Goal: Information Seeking & Learning: Check status

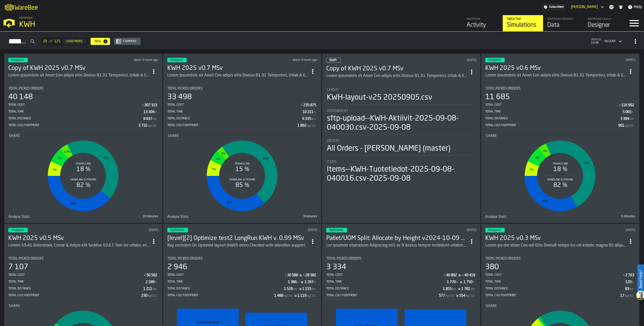
click at [58, 65] on h3 "Copy of KWH 2025 v0.7 MSv" at bounding box center [78, 68] width 141 height 8
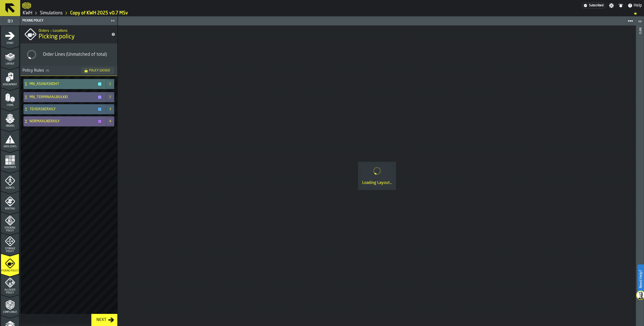
click at [24, 120] on icon at bounding box center [25, 121] width 5 height 4
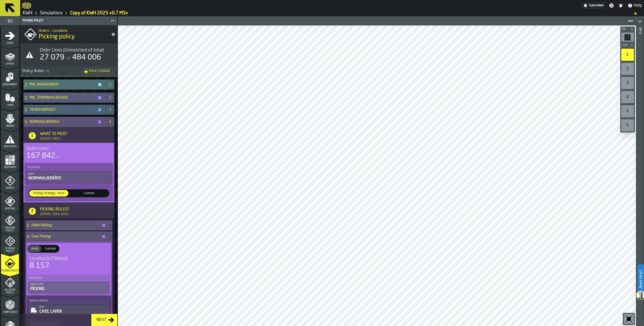
click at [7, 182] on icon "menu Agents" at bounding box center [10, 181] width 10 height 10
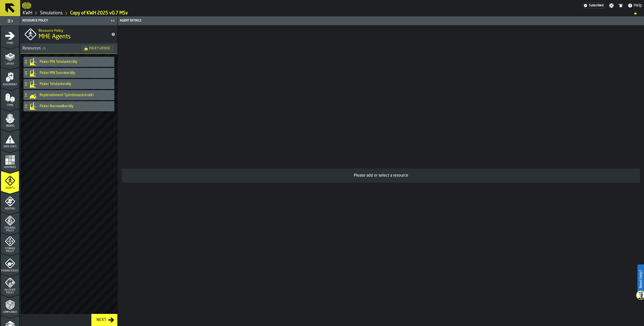
click at [25, 108] on icon at bounding box center [25, 106] width 5 height 4
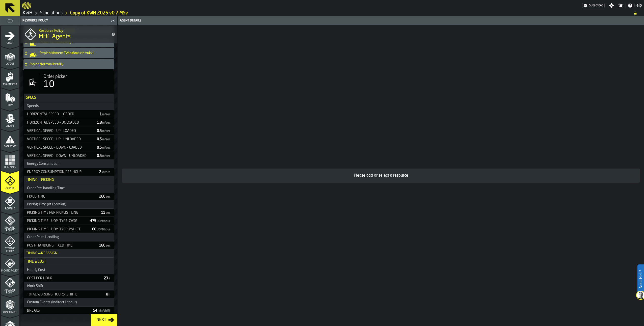
scroll to position [50, 0]
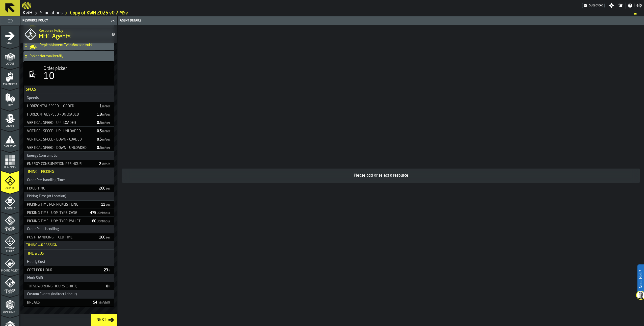
click at [65, 75] on div "10" at bounding box center [76, 76] width 66 height 10
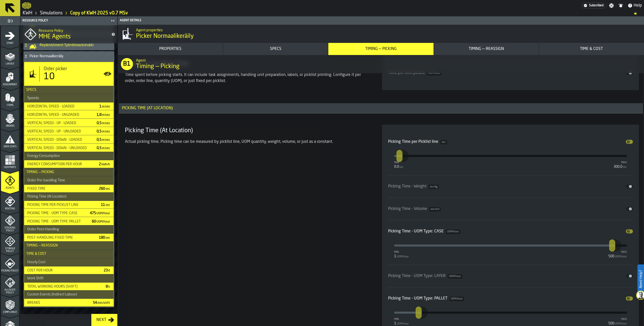
scroll to position [1337, 0]
click at [26, 59] on div "Picker Normaalikeräily" at bounding box center [67, 56] width 89 height 10
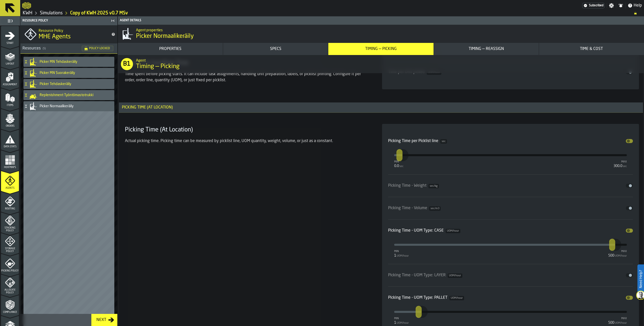
scroll to position [0, 0]
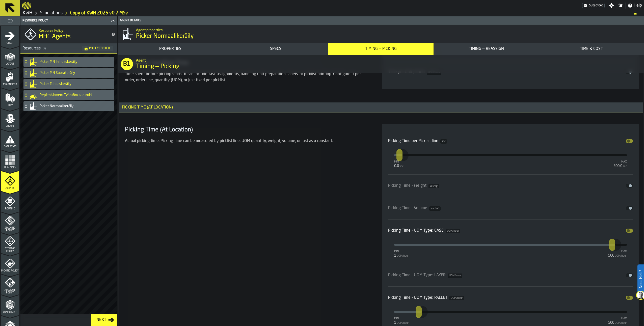
click at [27, 63] on icon at bounding box center [25, 62] width 5 height 4
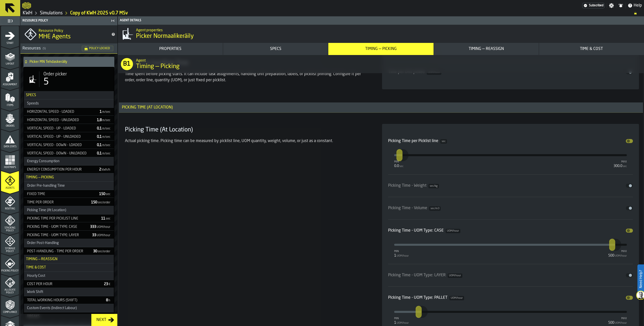
click at [60, 84] on div "5" at bounding box center [76, 82] width 66 height 10
type input "**********"
type input "*"
type input "***"
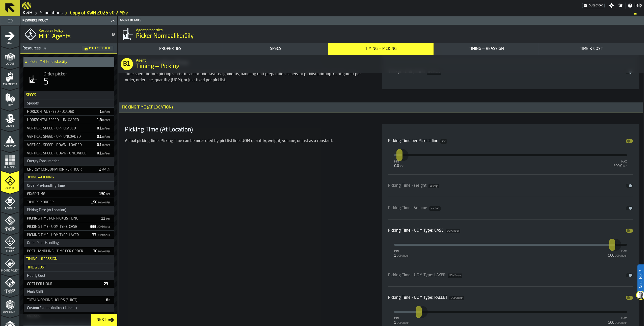
type input "***"
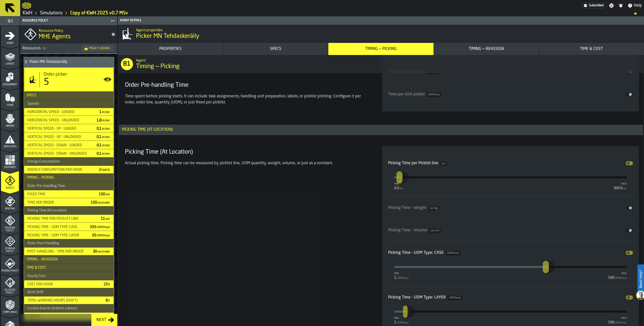
click at [24, 63] on icon at bounding box center [25, 62] width 5 height 4
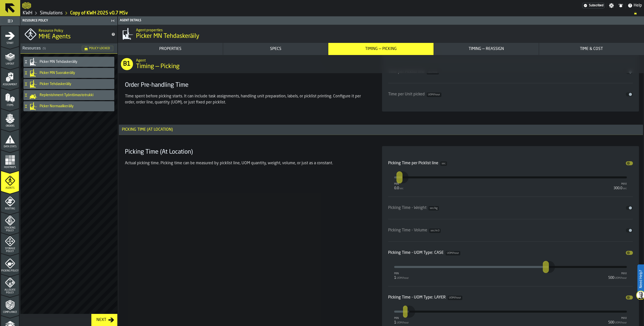
click at [27, 72] on icon at bounding box center [26, 71] width 2 height 1
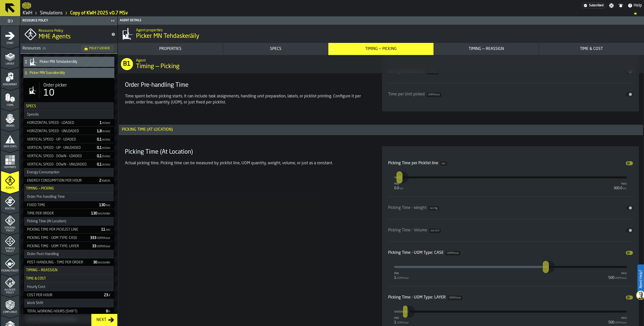
click at [26, 71] on icon at bounding box center [25, 73] width 5 height 4
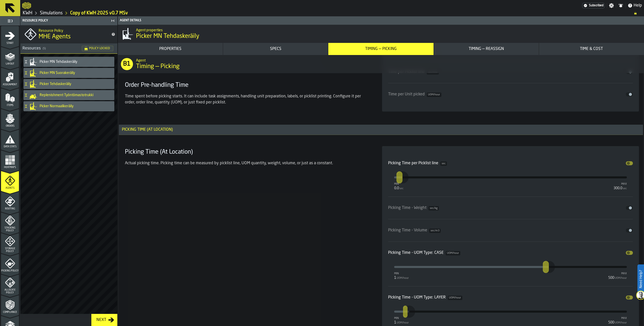
click at [26, 86] on icon at bounding box center [25, 84] width 5 height 4
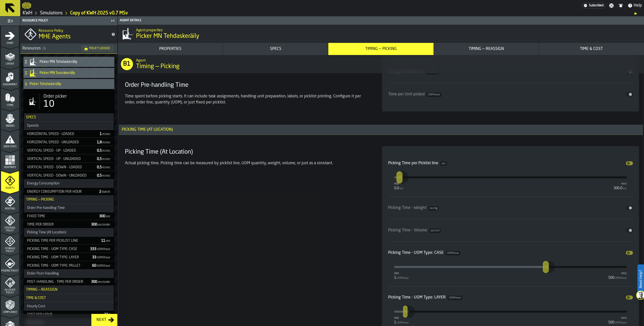
click at [27, 82] on icon at bounding box center [25, 84] width 5 height 4
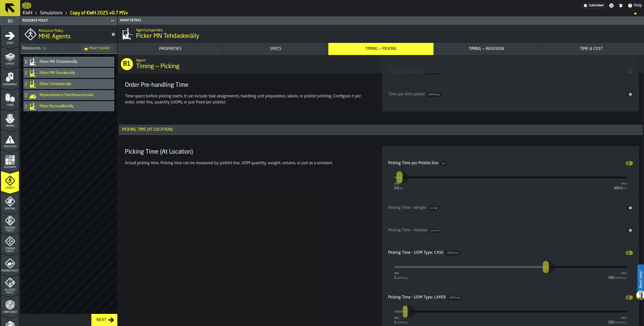
click at [57, 12] on link "Simulations" at bounding box center [51, 13] width 23 height 6
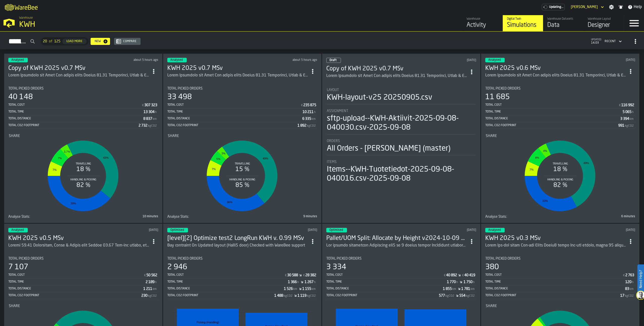
click at [66, 65] on h3 "Copy of KWH 2025 v0.7 MSv" at bounding box center [78, 68] width 141 height 8
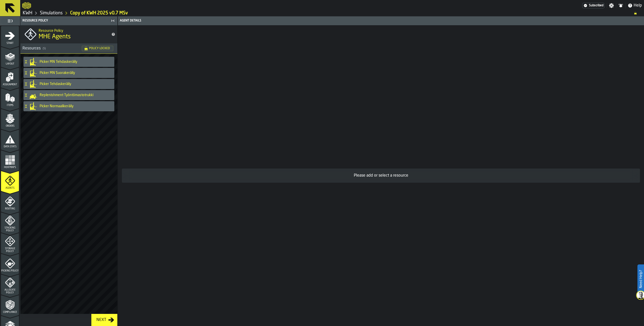
scroll to position [72, 0]
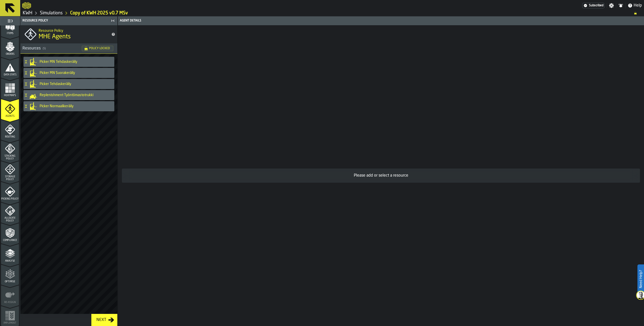
click at [8, 256] on icon "menu Analyse" at bounding box center [10, 254] width 10 height 10
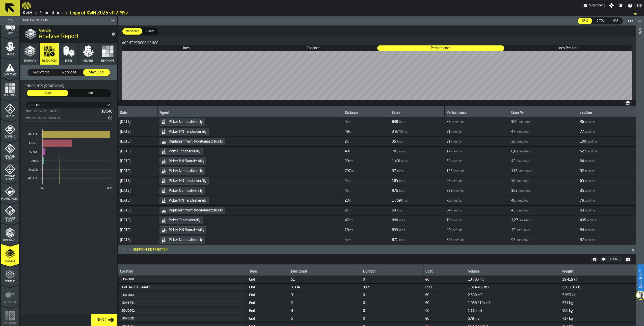
click at [30, 52] on polygon "button" at bounding box center [30, 50] width 6 height 3
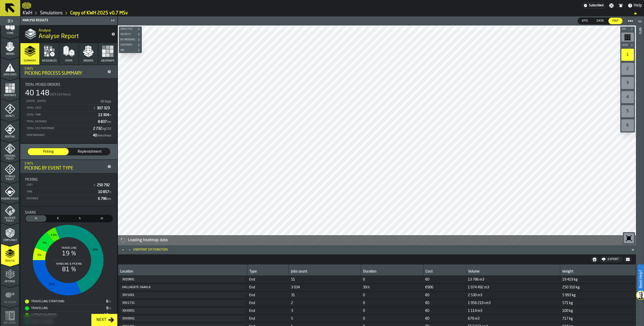
click at [90, 60] on span "Orders" at bounding box center [88, 60] width 10 height 3
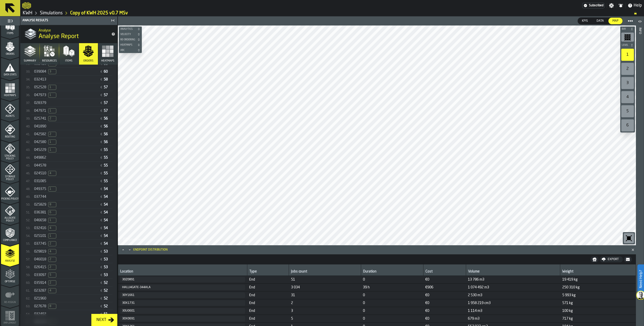
scroll to position [479, 0]
click at [48, 270] on div "025739 2" at bounding box center [66, 267] width 64 height 5
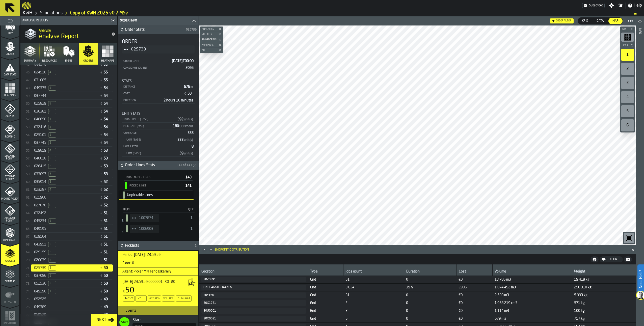
click at [37, 98] on span "037744" at bounding box center [40, 96] width 12 height 4
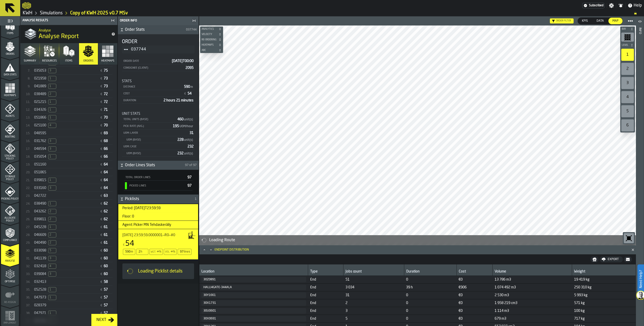
scroll to position [76, 0]
click at [50, 137] on div "049861 1 € 80" at bounding box center [72, 139] width 82 height 7
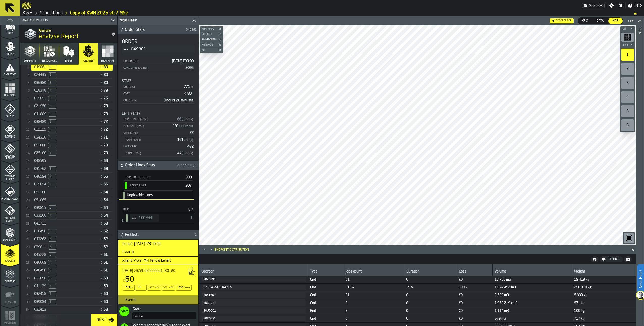
scroll to position [33, 0]
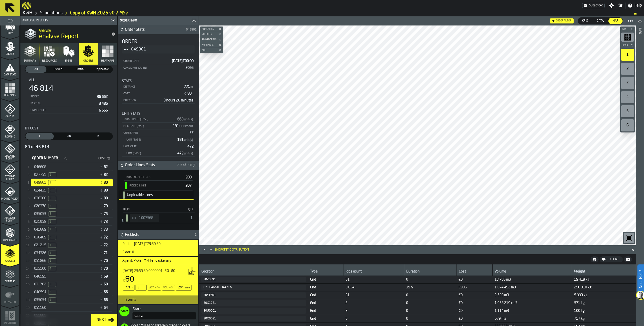
click at [45, 158] on label "Order Number... Order Number..." at bounding box center [51, 158] width 40 height 7
click at [45, 158] on input "Order Number... Order Number..." at bounding box center [51, 158] width 40 height 7
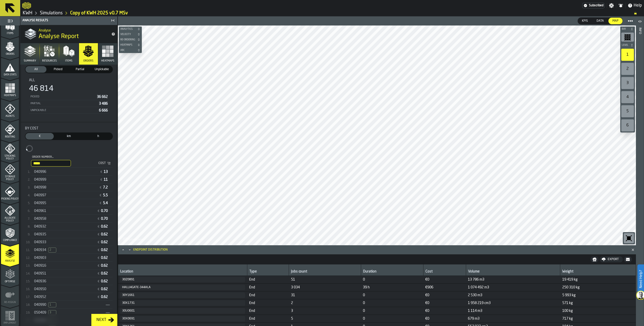
scroll to position [0, 0]
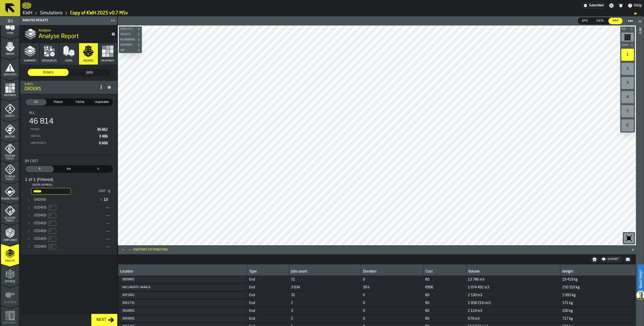
click at [46, 201] on span "040996" at bounding box center [40, 200] width 12 height 4
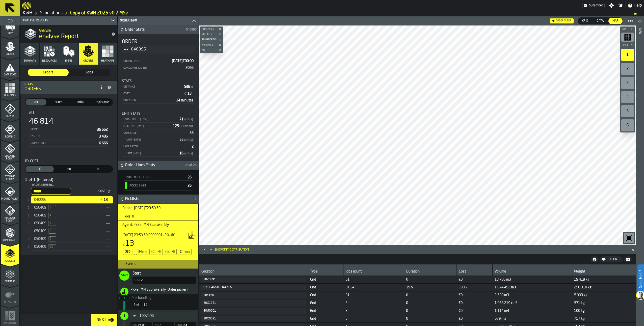
click at [39, 116] on div "All 46 814 Picked 36 662 Partial 3 486 Unpickable 6 666" at bounding box center [69, 129] width 80 height 36
drag, startPoint x: 42, startPoint y: 193, endPoint x: 12, endPoint y: 185, distance: 30.8
click at [12, 185] on aside "1 Start 1.1 Layout 1.2 Assignment 1.3 Items 1.4 Orders 1.5 Data Stats 1.6 Heatm…" at bounding box center [99, 171] width 199 height 310
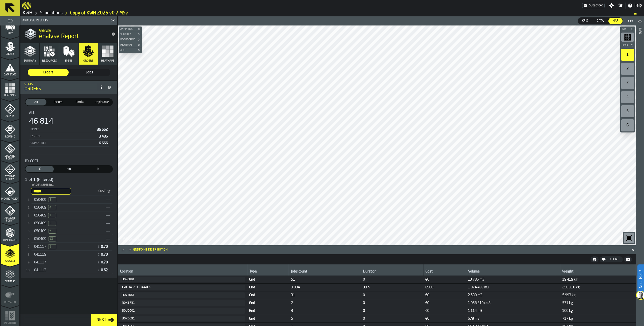
drag, startPoint x: 31, startPoint y: 304, endPoint x: 36, endPoint y: 275, distance: 30.2
click at [32, 301] on div "Orders Orders Jobs Jobs Stats Orders All All (46 814) Picked Picked (36 662) Pa…" at bounding box center [68, 189] width 97 height 249
click at [44, 192] on input "******" at bounding box center [51, 191] width 40 height 7
type input "******"
click at [37, 272] on span "041123" at bounding box center [40, 270] width 12 height 4
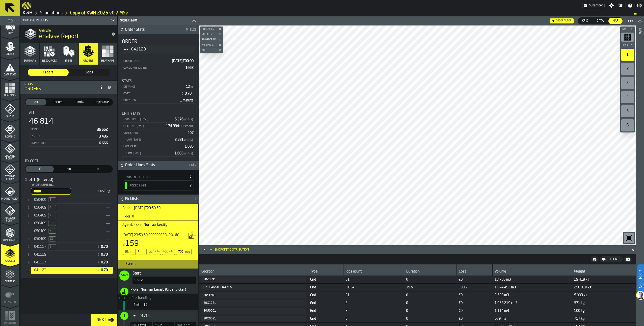
click at [633, 251] on icon "Close" at bounding box center [632, 249] width 5 height 5
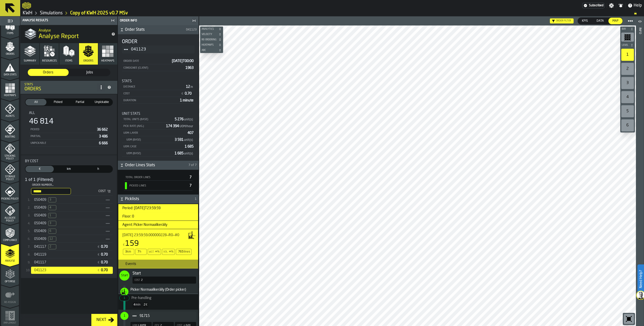
click at [66, 194] on input "******" at bounding box center [51, 191] width 40 height 7
click at [71, 193] on input "******" at bounding box center [51, 191] width 40 height 7
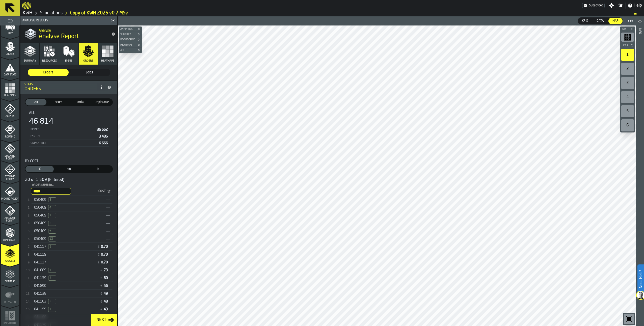
type input "******"
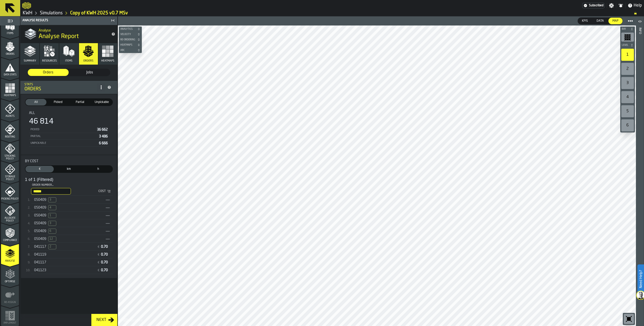
click at [48, 272] on div "041123" at bounding box center [64, 270] width 61 height 4
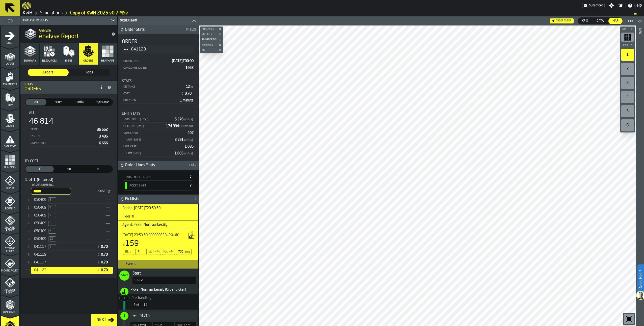
scroll to position [72, 0]
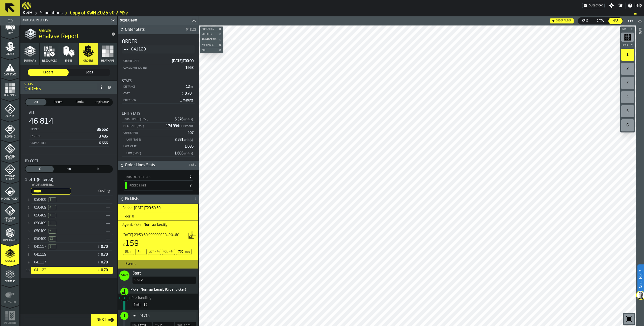
click at [43, 200] on span "050409" at bounding box center [40, 200] width 12 height 4
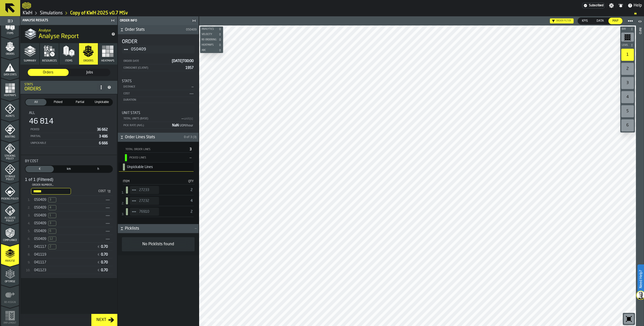
click at [39, 207] on span "050409" at bounding box center [40, 208] width 12 height 4
click at [43, 217] on span "050409" at bounding box center [40, 215] width 12 height 4
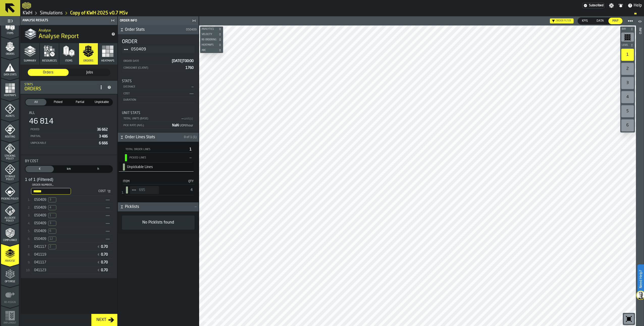
click at [45, 264] on span "041117" at bounding box center [40, 262] width 12 height 4
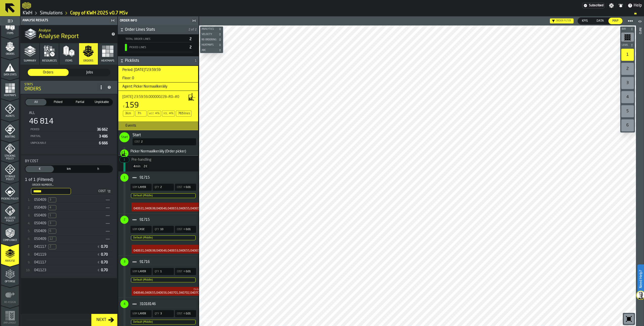
scroll to position [151, 0]
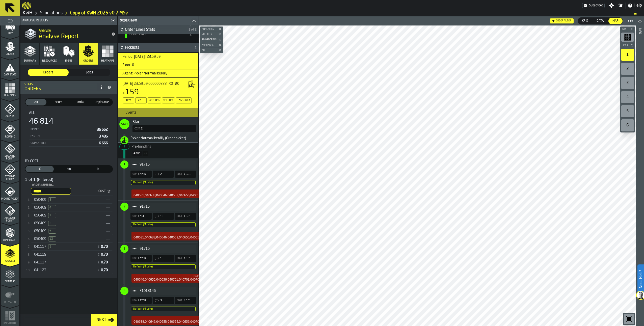
click at [8, 238] on div "Compliance" at bounding box center [10, 235] width 18 height 14
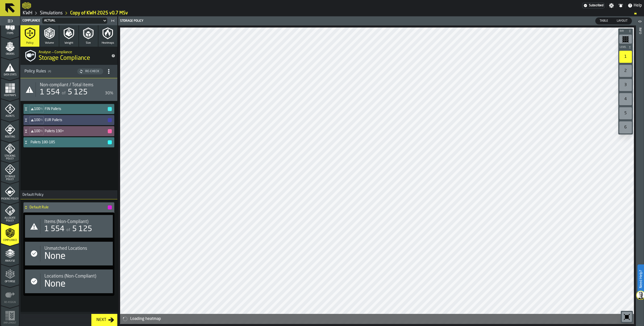
click at [8, 256] on icon "menu Analyse" at bounding box center [10, 254] width 10 height 10
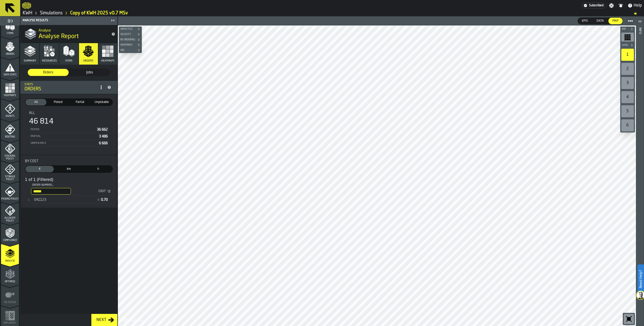
click at [42, 201] on span "041123" at bounding box center [40, 200] width 12 height 4
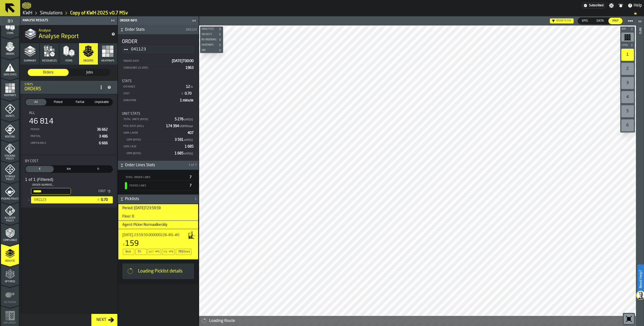
click at [71, 52] on polygon "button" at bounding box center [70, 53] width 3 height 5
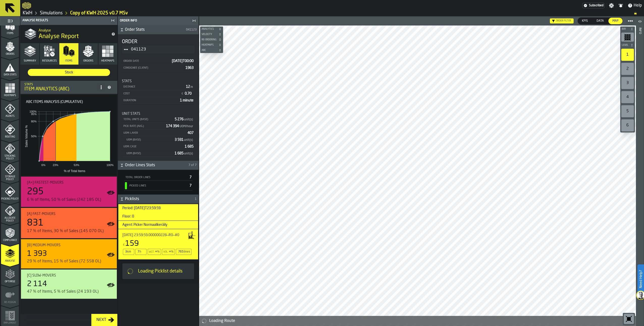
click at [33, 54] on polyline "button" at bounding box center [30, 54] width 12 height 4
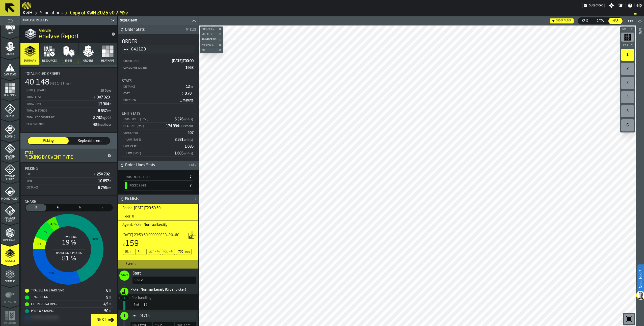
scroll to position [0, 0]
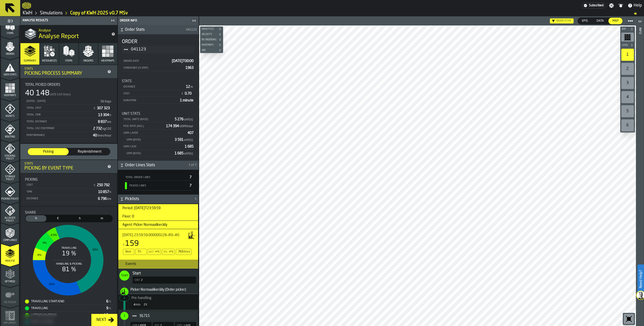
click at [85, 51] on icon "button" at bounding box center [88, 51] width 12 height 12
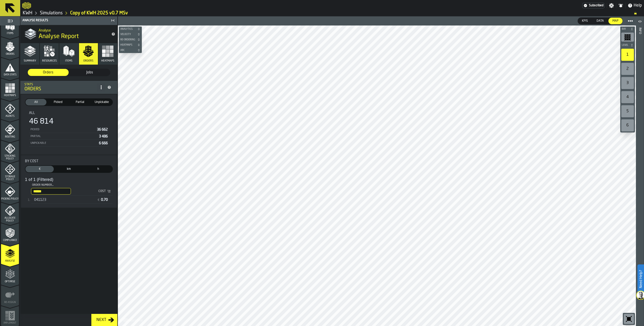
click at [71, 192] on input "******" at bounding box center [51, 191] width 40 height 7
click at [71, 191] on input "******" at bounding box center [51, 191] width 40 height 7
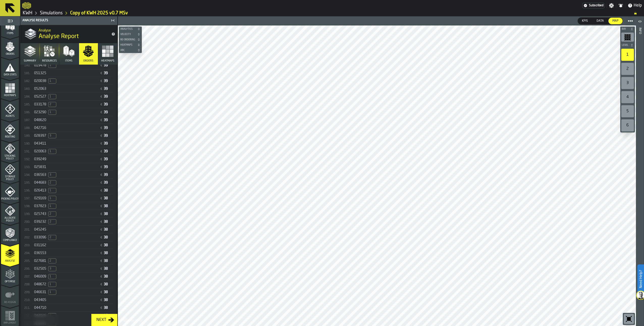
scroll to position [1598, 0]
click at [57, 184] on div "031162" at bounding box center [66, 182] width 64 height 4
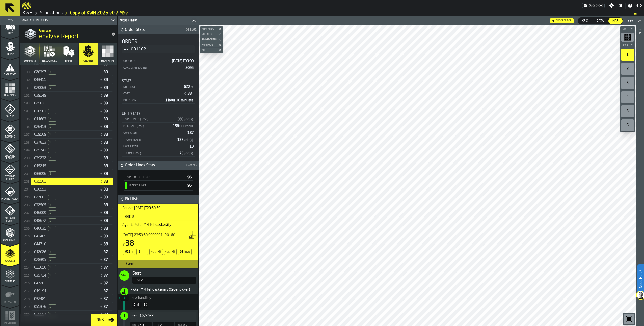
click at [35, 324] on div "Next" at bounding box center [68, 320] width 97 height 12
click at [49, 217] on div "050653" at bounding box center [66, 215] width 64 height 4
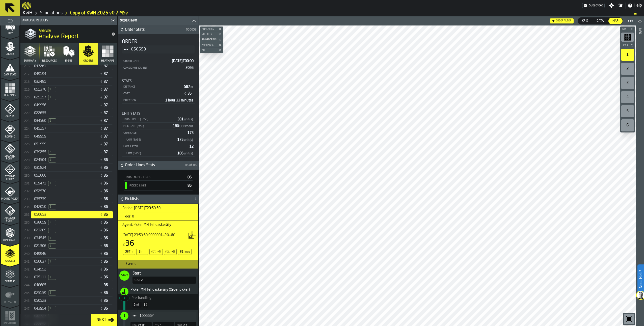
drag, startPoint x: 42, startPoint y: 304, endPoint x: 50, endPoint y: 285, distance: 20.6
click at [42, 264] on span "050637" at bounding box center [40, 262] width 12 height 4
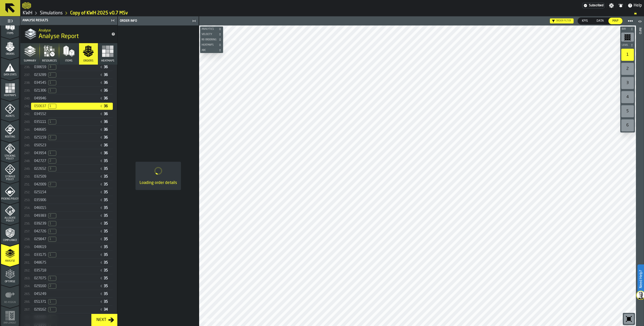
scroll to position [1966, 0]
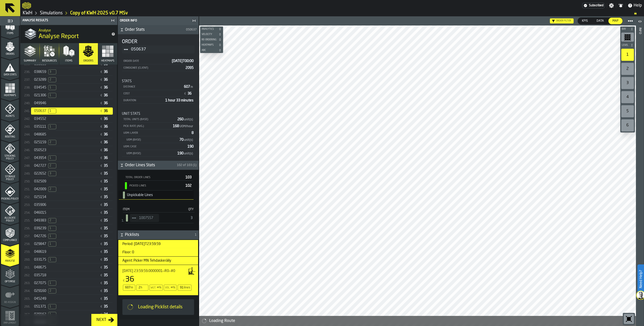
click at [53, 254] on div "048619" at bounding box center [66, 252] width 64 height 4
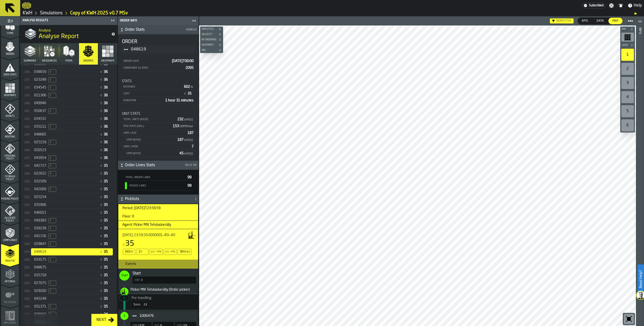
click at [43, 254] on span "048619" at bounding box center [40, 252] width 12 height 4
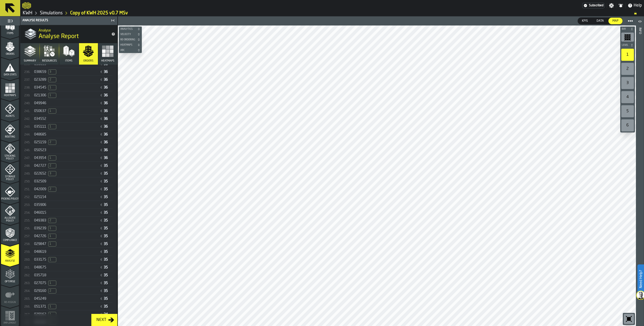
click at [40, 215] on span "046015" at bounding box center [40, 213] width 12 height 4
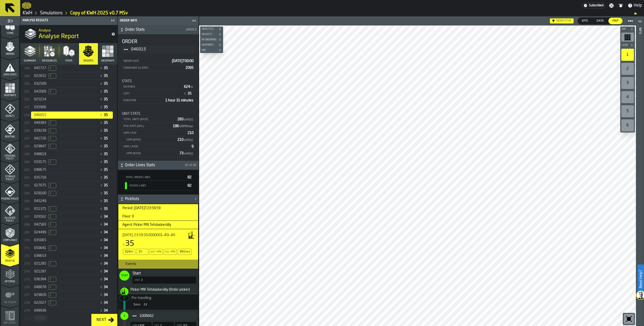
scroll to position [2067, 0]
click at [41, 200] on span "045249" at bounding box center [40, 198] width 12 height 4
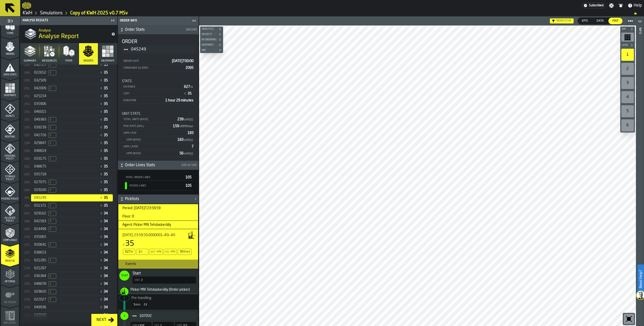
click at [39, 200] on span "045249" at bounding box center [40, 198] width 12 height 4
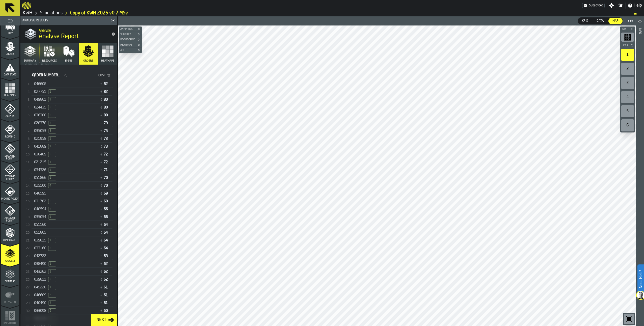
scroll to position [0, 0]
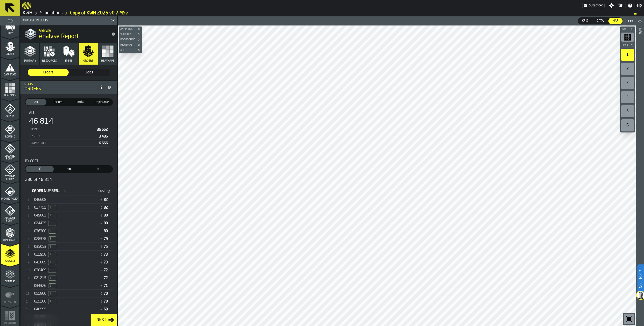
click at [42, 192] on label "Order Number... Order Number..." at bounding box center [51, 191] width 40 height 7
click at [42, 192] on input "Order Number... Order Number..." at bounding box center [51, 191] width 40 height 7
click at [41, 191] on label "Order Number... Order Number..." at bounding box center [51, 191] width 40 height 7
click at [41, 191] on input "Order Number... Order Number..." at bounding box center [51, 191] width 40 height 7
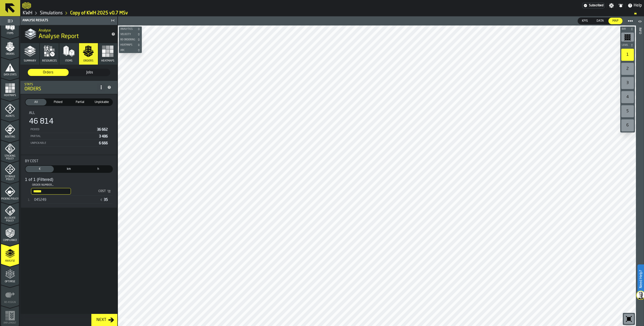
type input "******"
click at [41, 202] on span "045249" at bounding box center [40, 200] width 12 height 4
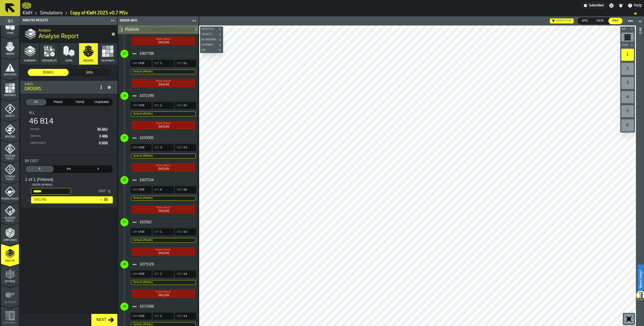
scroll to position [1262, 0]
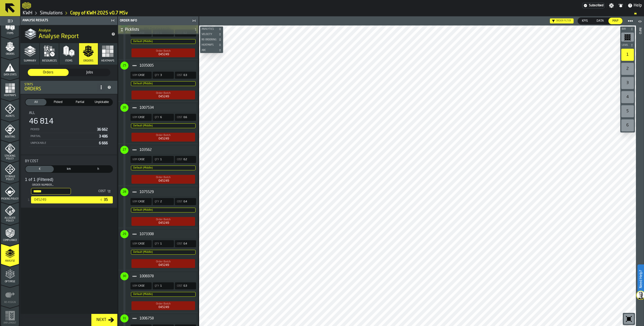
click at [71, 191] on input "******" at bounding box center [51, 191] width 40 height 7
click at [71, 193] on input "******" at bounding box center [51, 191] width 40 height 7
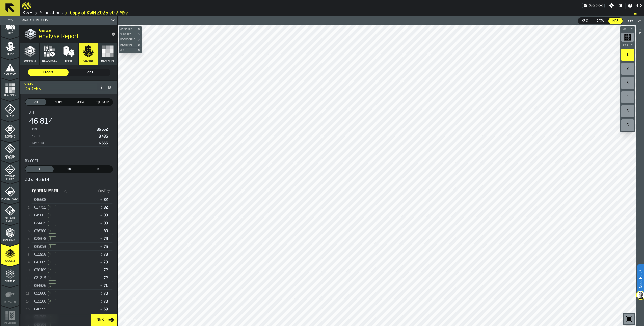
click at [44, 192] on label "Order Number... Order Number..." at bounding box center [51, 191] width 40 height 7
click at [44, 192] on input "Order Number... Order Number..." at bounding box center [51, 191] width 40 height 7
click at [54, 191] on input "***" at bounding box center [51, 191] width 40 height 7
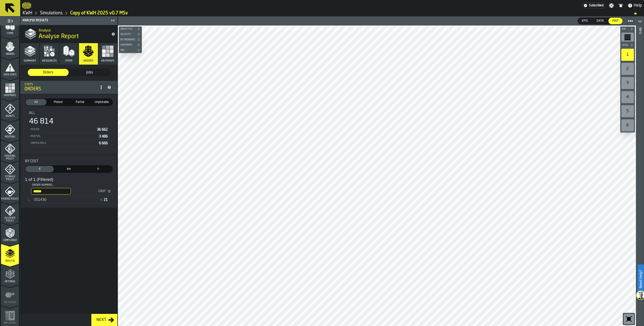
click at [43, 199] on span "051430" at bounding box center [40, 200] width 12 height 4
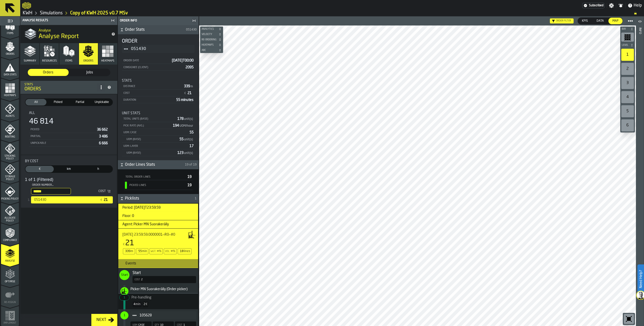
scroll to position [0, 0]
click at [52, 192] on input "******" at bounding box center [51, 191] width 40 height 7
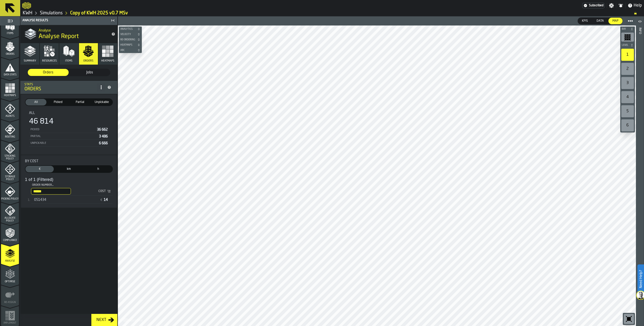
click at [44, 202] on span "051434" at bounding box center [40, 200] width 12 height 4
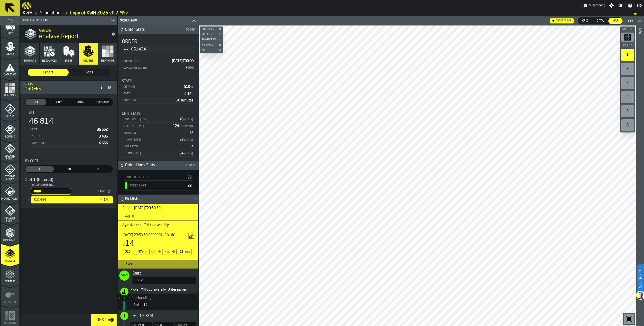
click at [44, 193] on input "******" at bounding box center [51, 191] width 40 height 7
click at [49, 191] on input "******" at bounding box center [51, 191] width 40 height 7
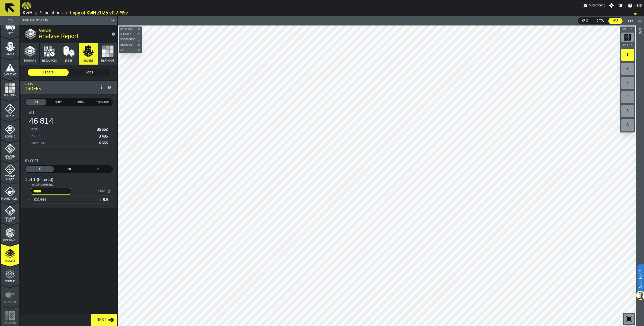
click at [40, 202] on span "051443" at bounding box center [40, 200] width 12 height 4
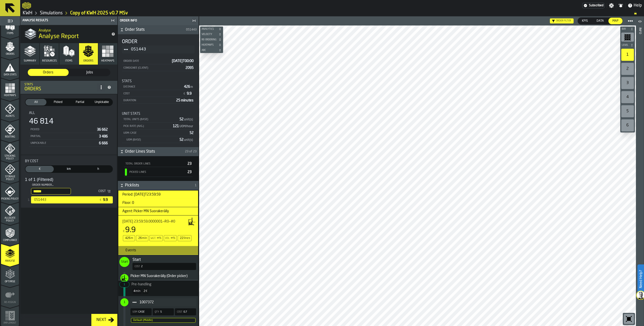
click at [51, 191] on input "******" at bounding box center [51, 191] width 40 height 7
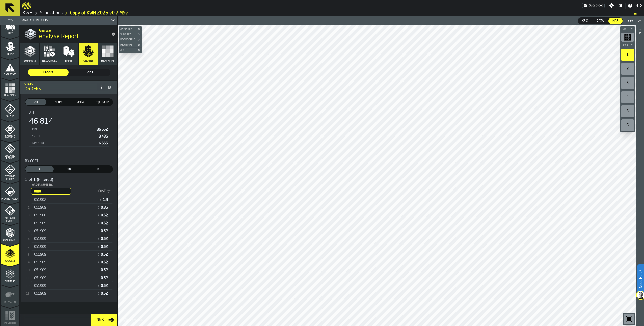
type input "******"
click at [44, 200] on span "051902" at bounding box center [40, 200] width 12 height 4
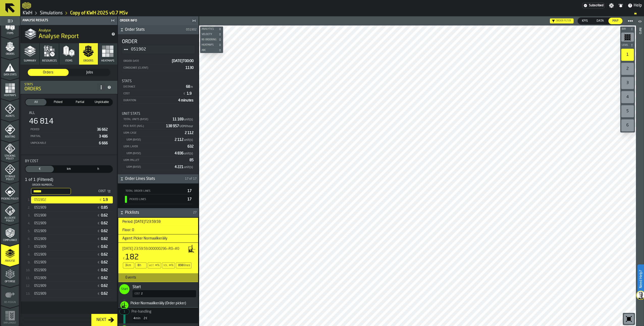
click at [628, 69] on div "2" at bounding box center [627, 69] width 13 height 12
click at [627, 54] on div "1" at bounding box center [627, 55] width 13 height 12
click at [71, 191] on input "******" at bounding box center [51, 191] width 40 height 7
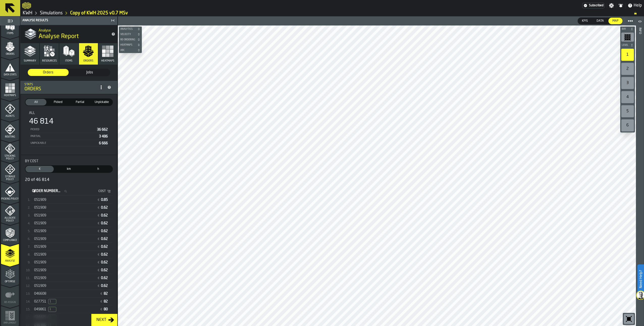
click at [108, 192] on icon "stat-By Cost" at bounding box center [108, 192] width 1 height 1
click at [108, 191] on icon "stat-By Cost" at bounding box center [109, 191] width 4 height 4
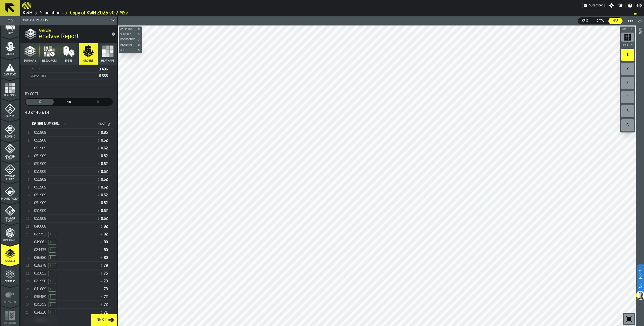
scroll to position [67, 0]
click at [598, 21] on span "Data" at bounding box center [599, 21] width 11 height 5
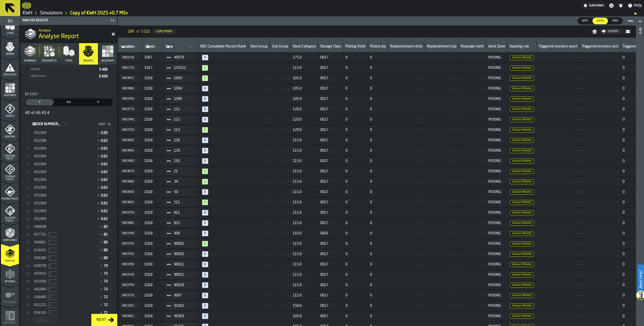
click at [583, 20] on span "KPIs" at bounding box center [585, 21] width 10 height 5
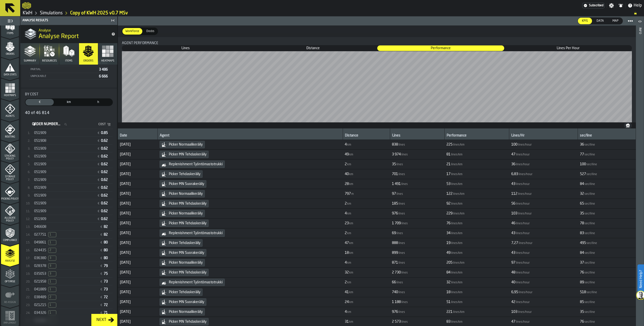
click at [10, 235] on polyline "menu Compliance" at bounding box center [11, 235] width 2 height 3
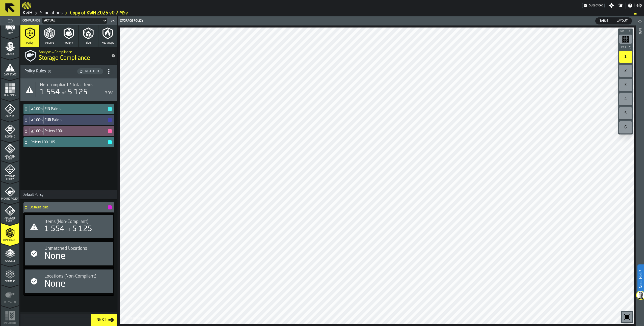
click at [8, 255] on polyline "menu Analyse" at bounding box center [10, 255] width 10 height 4
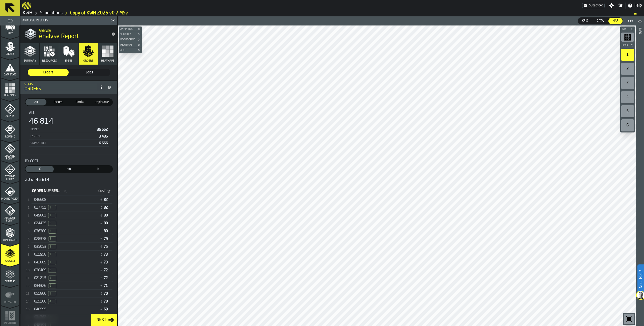
click at [71, 46] on icon "button" at bounding box center [69, 51] width 12 height 12
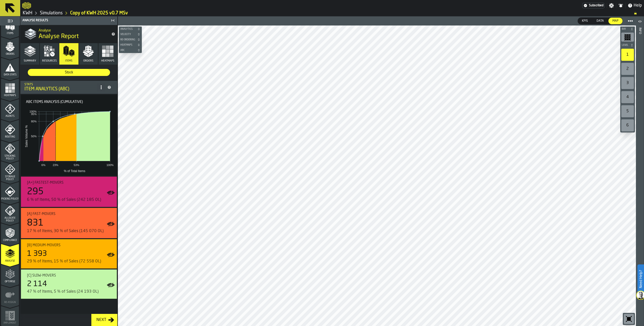
click at [46, 52] on icon "button" at bounding box center [45, 53] width 2 height 2
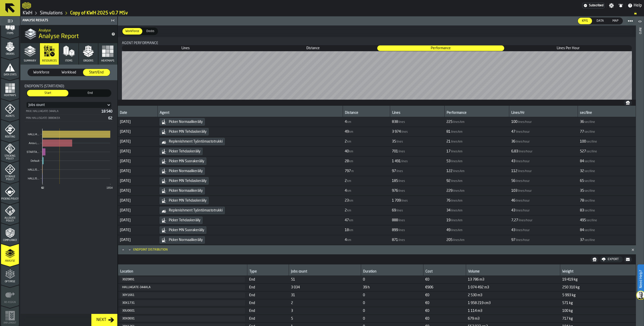
click at [27, 49] on polygon "button" at bounding box center [27, 48] width 6 height 3
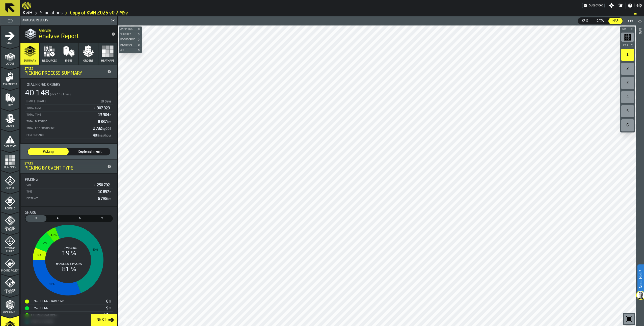
click at [92, 53] on polygon "button" at bounding box center [91, 53] width 5 height 4
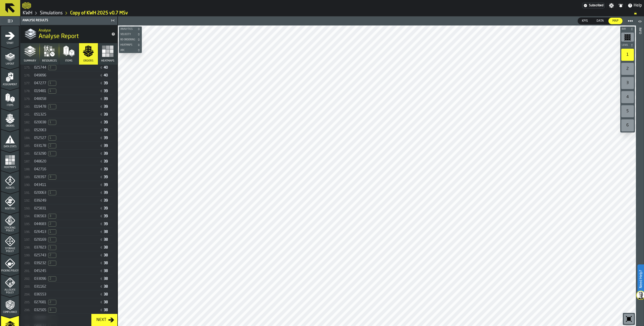
scroll to position [1488, 0]
click at [8, 184] on icon "menu Agents" at bounding box center [10, 181] width 10 height 10
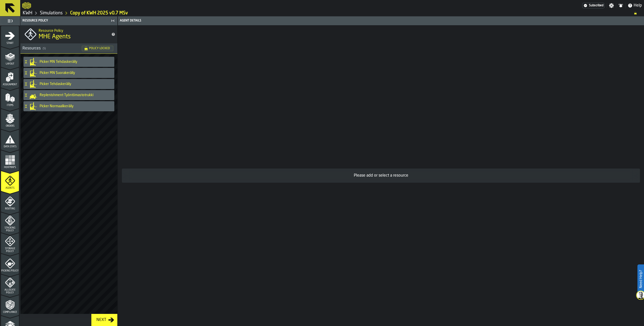
click at [26, 73] on icon at bounding box center [25, 73] width 5 height 4
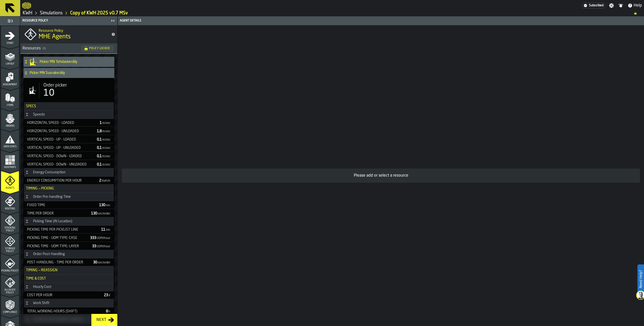
click at [59, 12] on link "Simulations" at bounding box center [51, 13] width 23 height 6
